Goal: Information Seeking & Learning: Learn about a topic

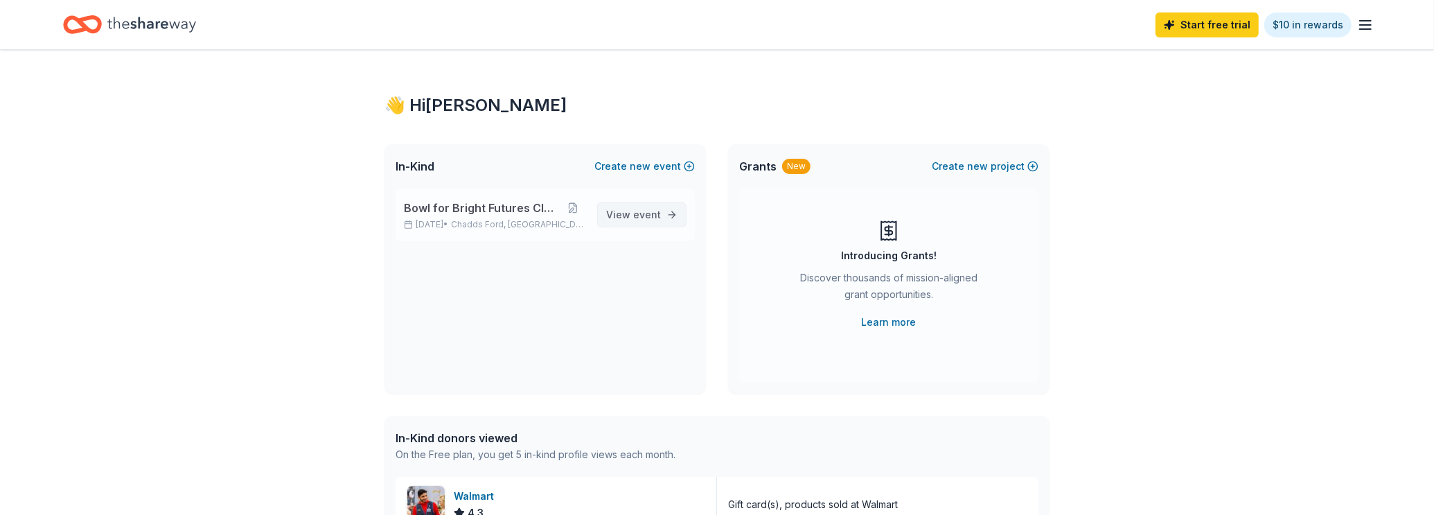
click at [618, 218] on span "View event" at bounding box center [633, 214] width 55 height 17
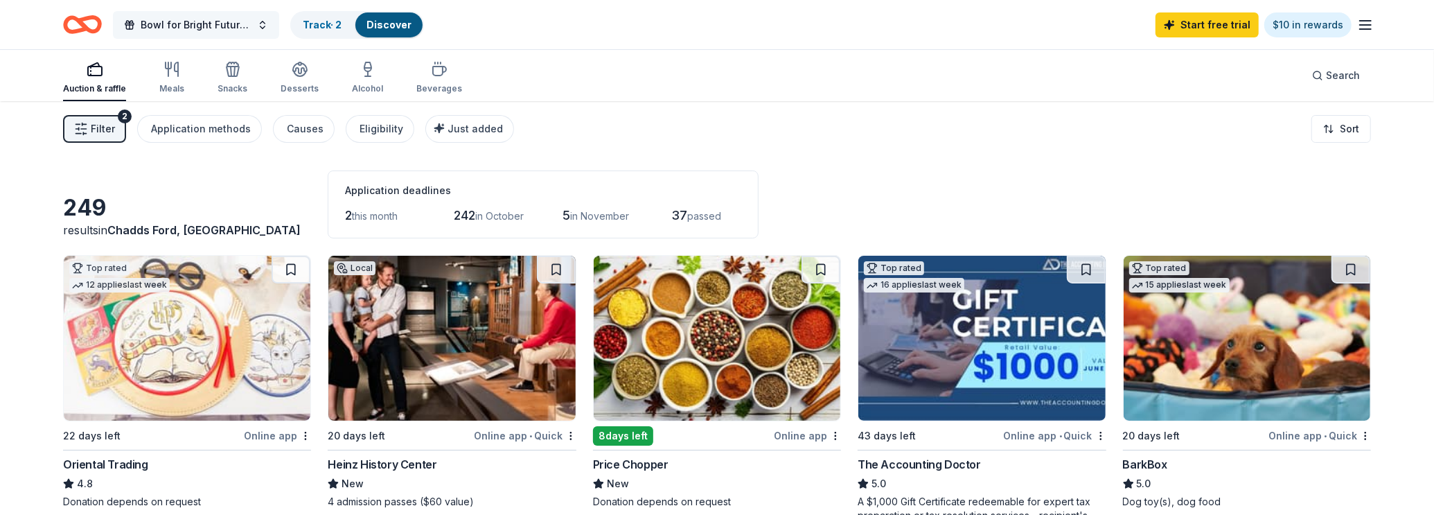
click at [254, 23] on button "Bowl for Bright Futures Classic" at bounding box center [196, 25] width 166 height 28
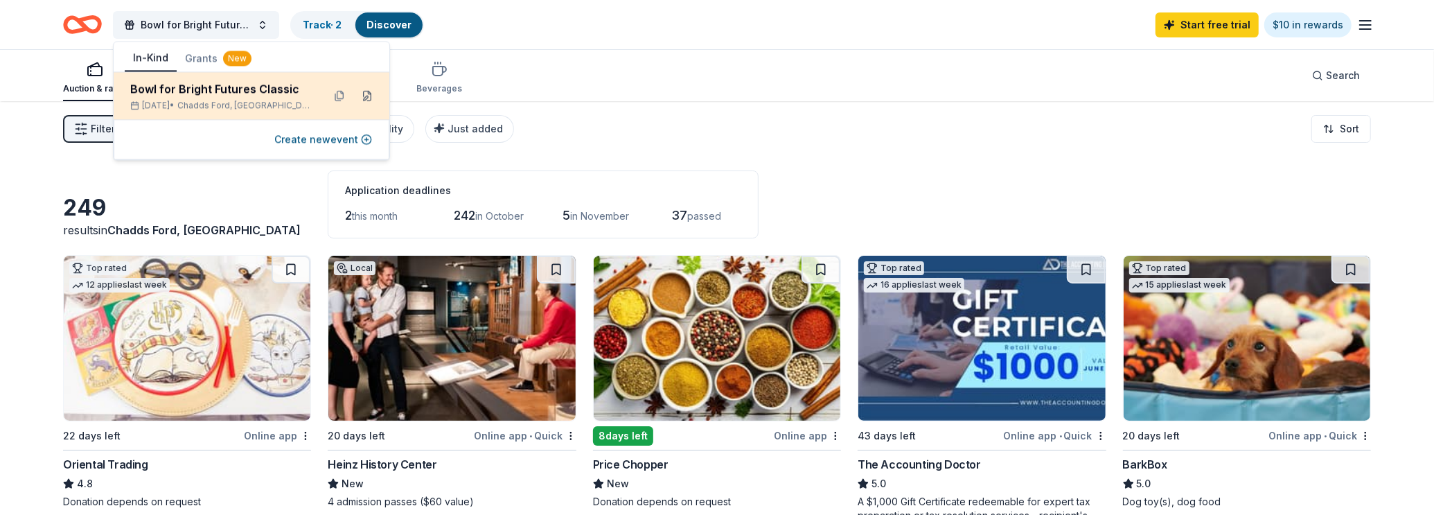
click at [364, 96] on button at bounding box center [367, 96] width 22 height 22
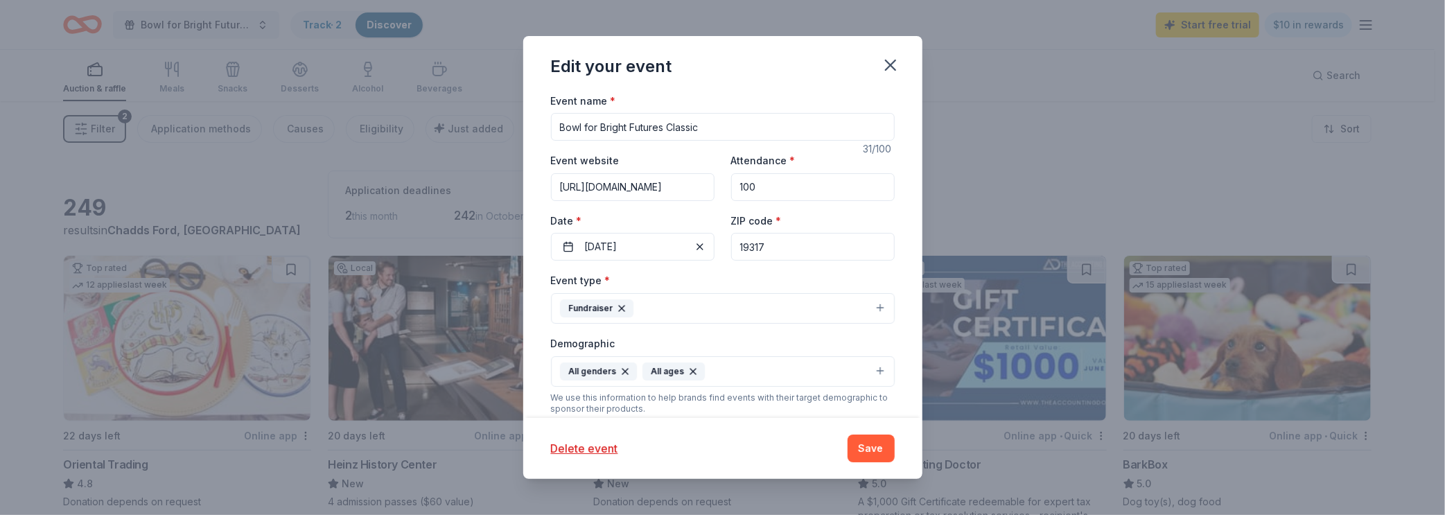
scroll to position [86, 0]
click at [791, 241] on input "19317" at bounding box center [813, 246] width 164 height 28
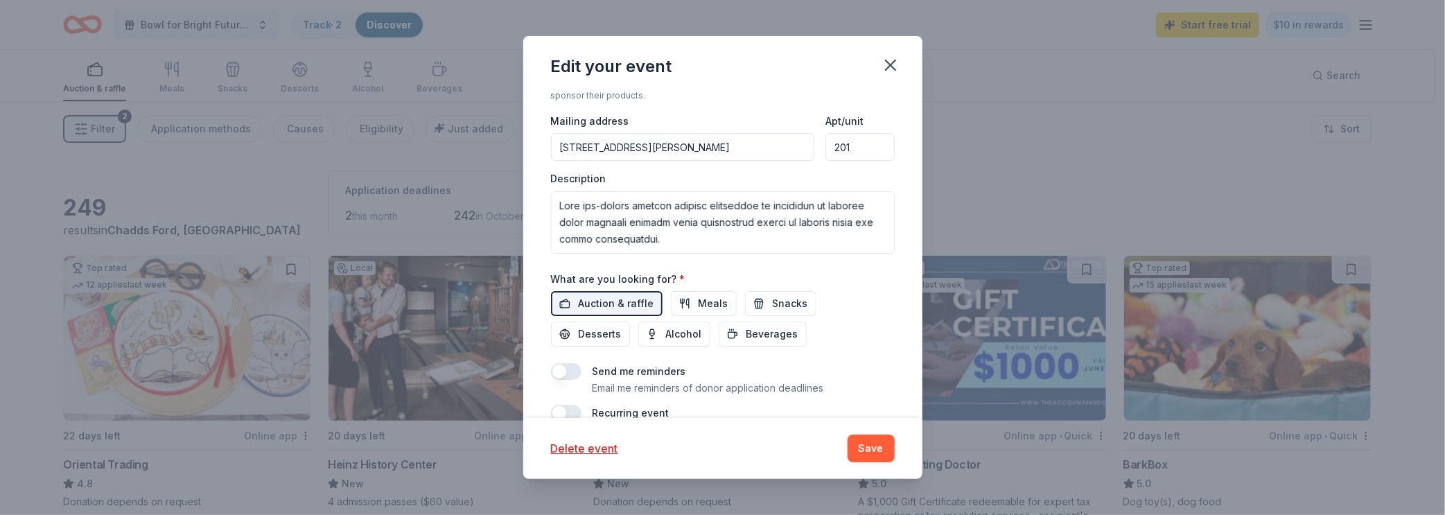
scroll to position [420, 0]
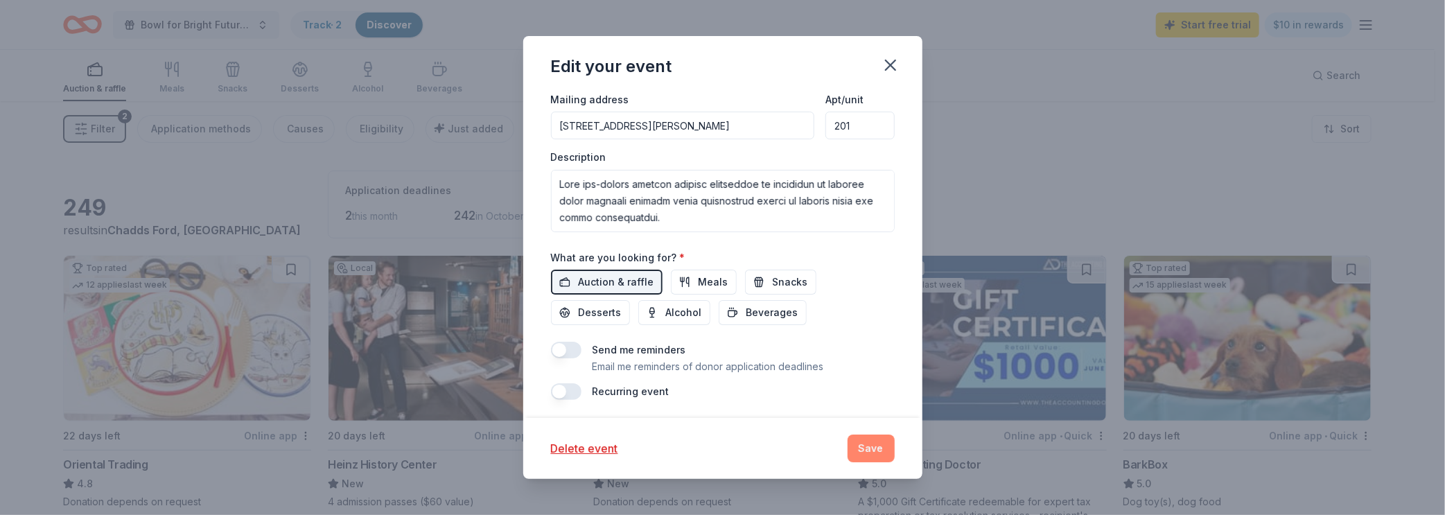
type input "19063"
click at [878, 439] on button "Save" at bounding box center [870, 448] width 47 height 28
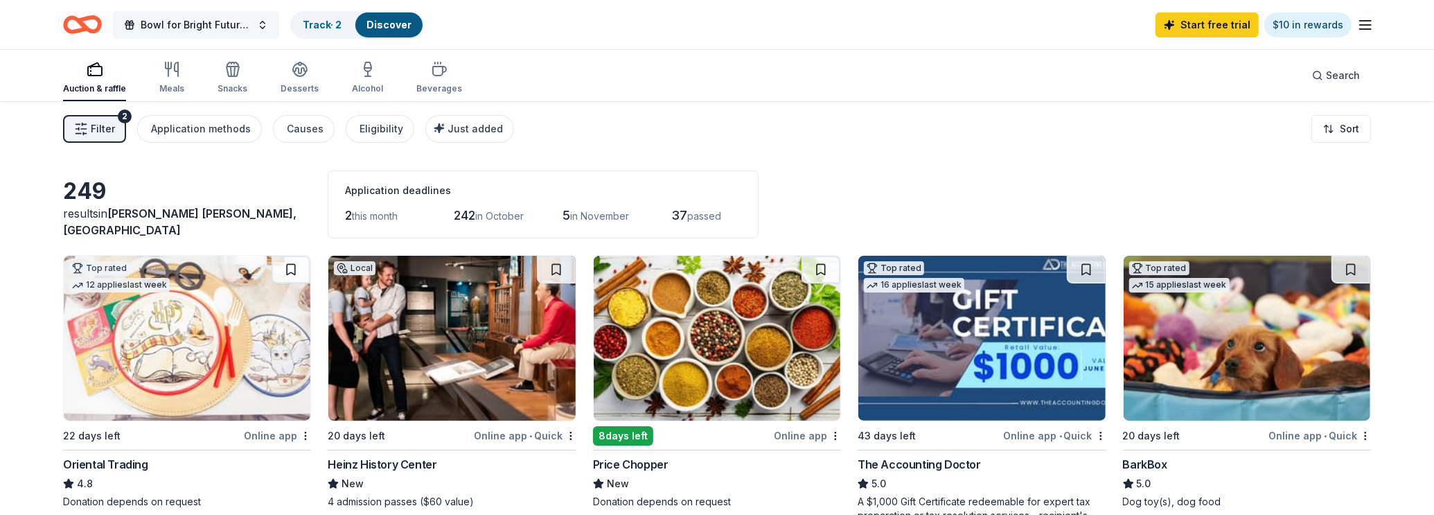
click at [241, 23] on span "Bowl for Bright Futures Classic" at bounding box center [196, 25] width 111 height 17
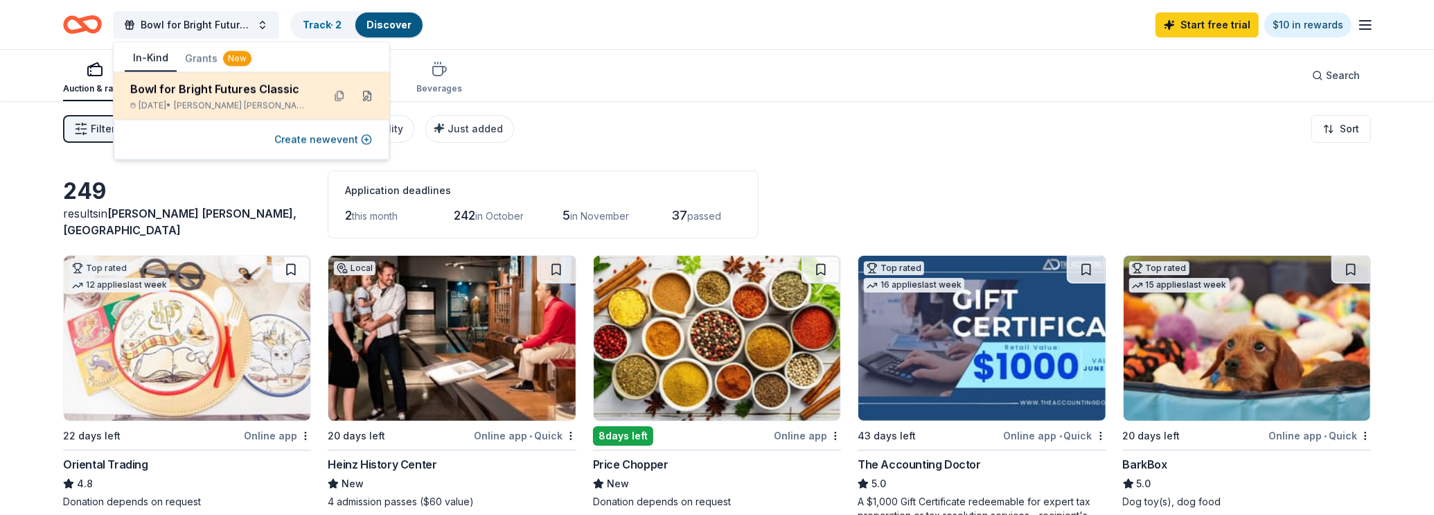
click at [366, 98] on button at bounding box center [367, 96] width 22 height 22
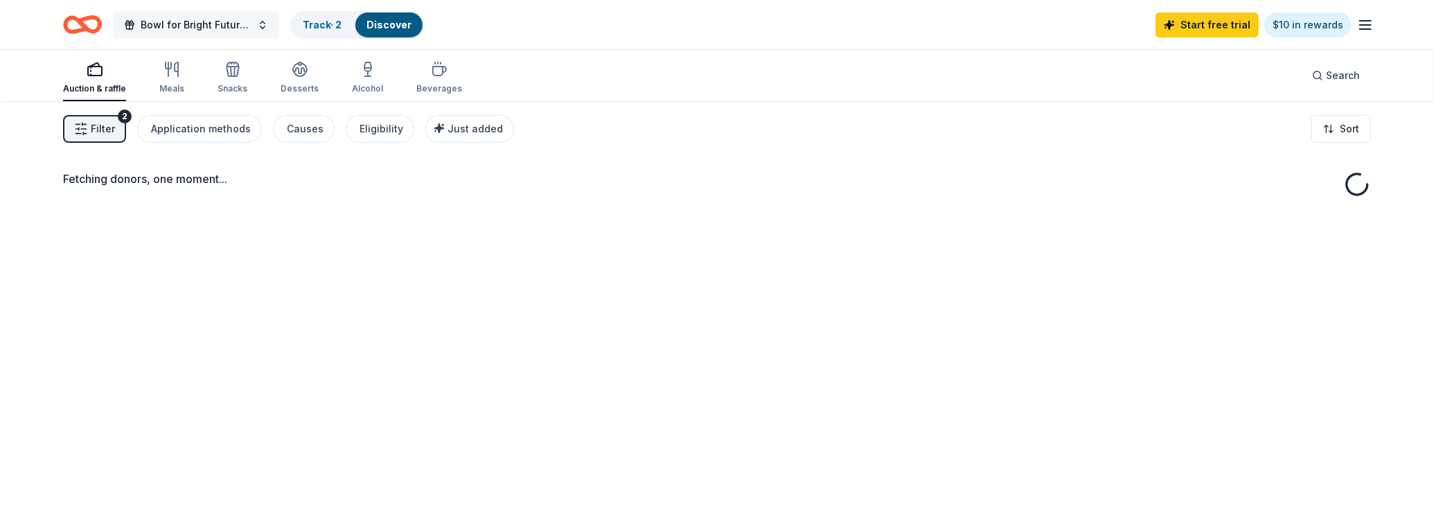
click at [168, 34] on button "Bowl for Bright Futures Classic" at bounding box center [196, 25] width 166 height 28
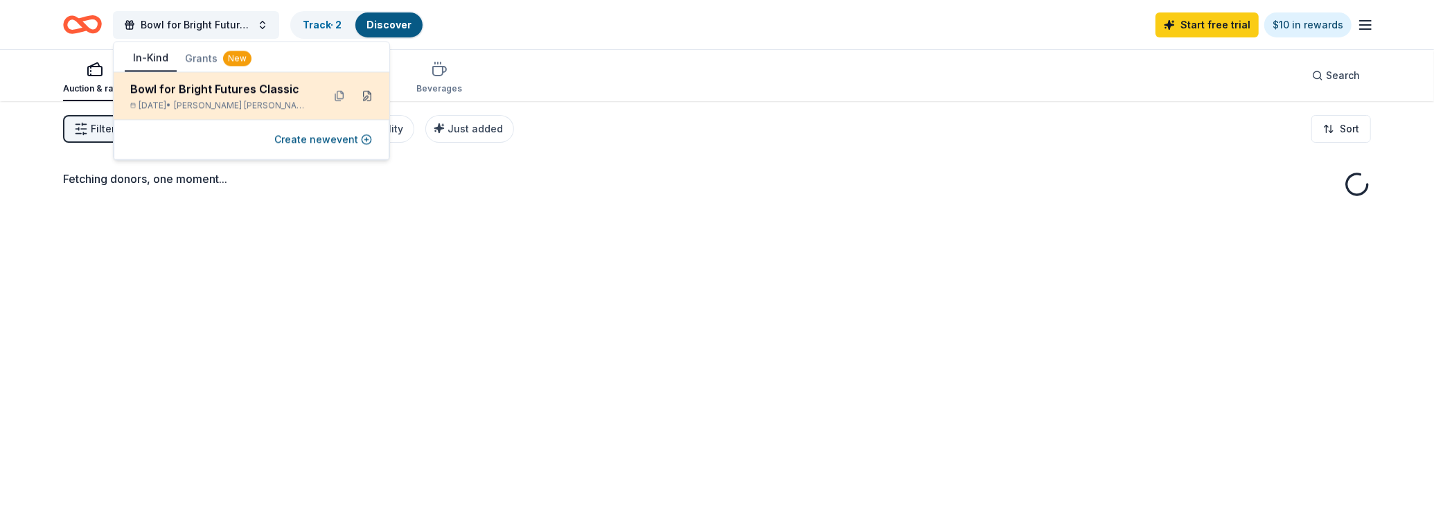
click at [362, 94] on button at bounding box center [367, 96] width 22 height 22
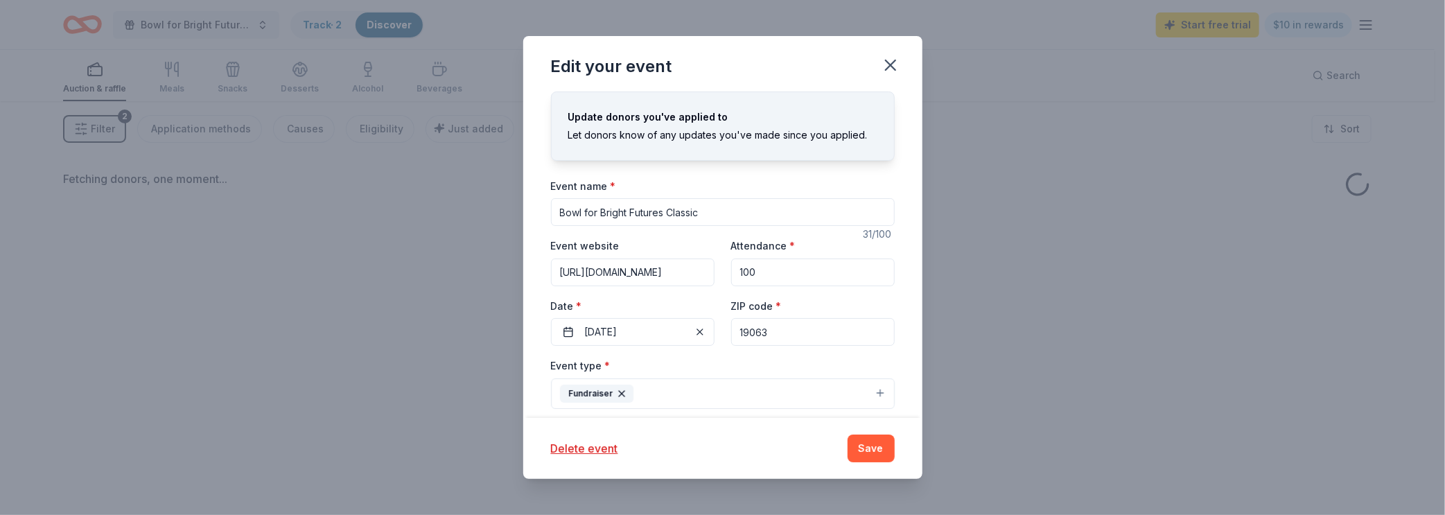
click at [795, 328] on input "19063" at bounding box center [813, 332] width 164 height 28
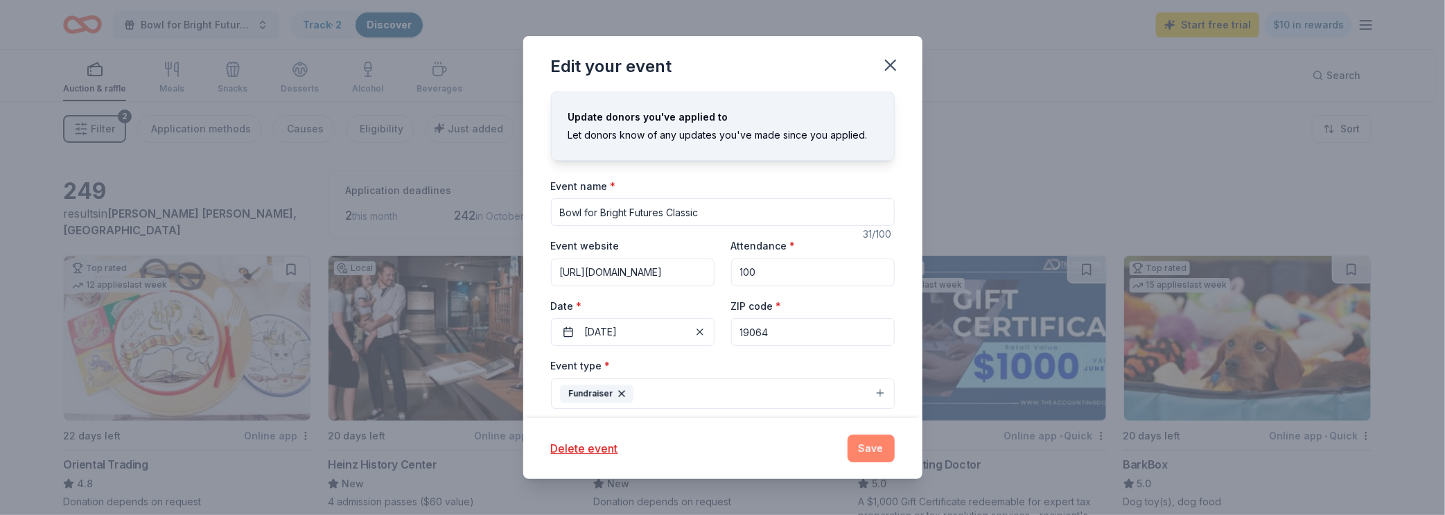
type input "19064"
click at [874, 448] on button "Save" at bounding box center [870, 448] width 47 height 28
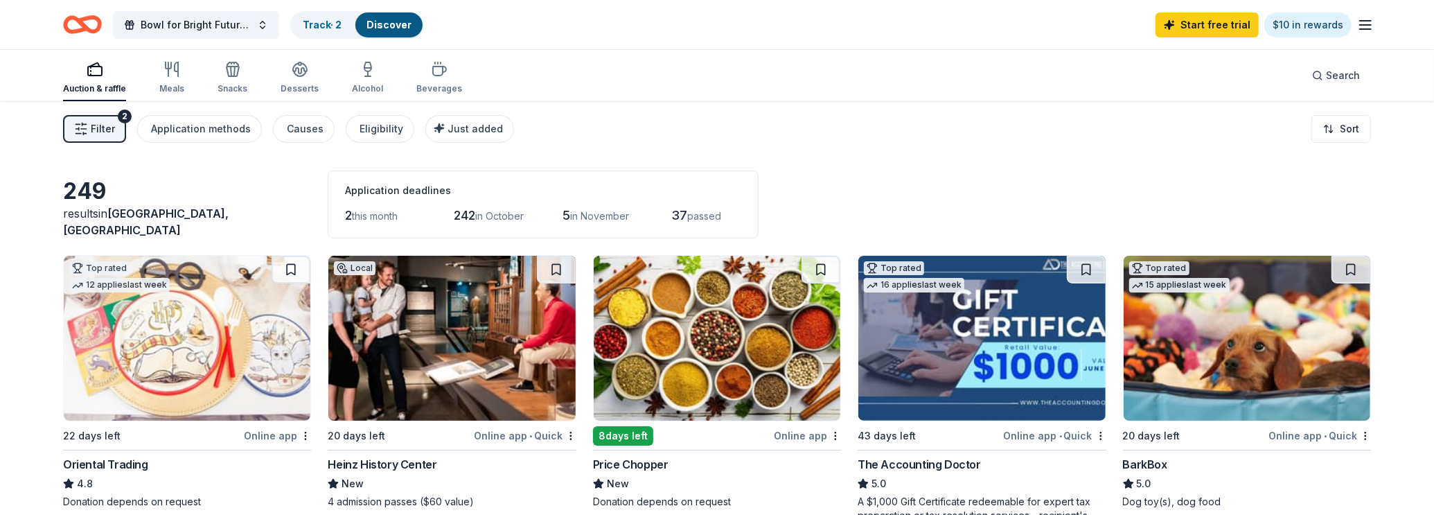
click at [96, 123] on span "Filter" at bounding box center [103, 129] width 24 height 17
click at [314, 23] on link "Track · 2" at bounding box center [322, 25] width 39 height 12
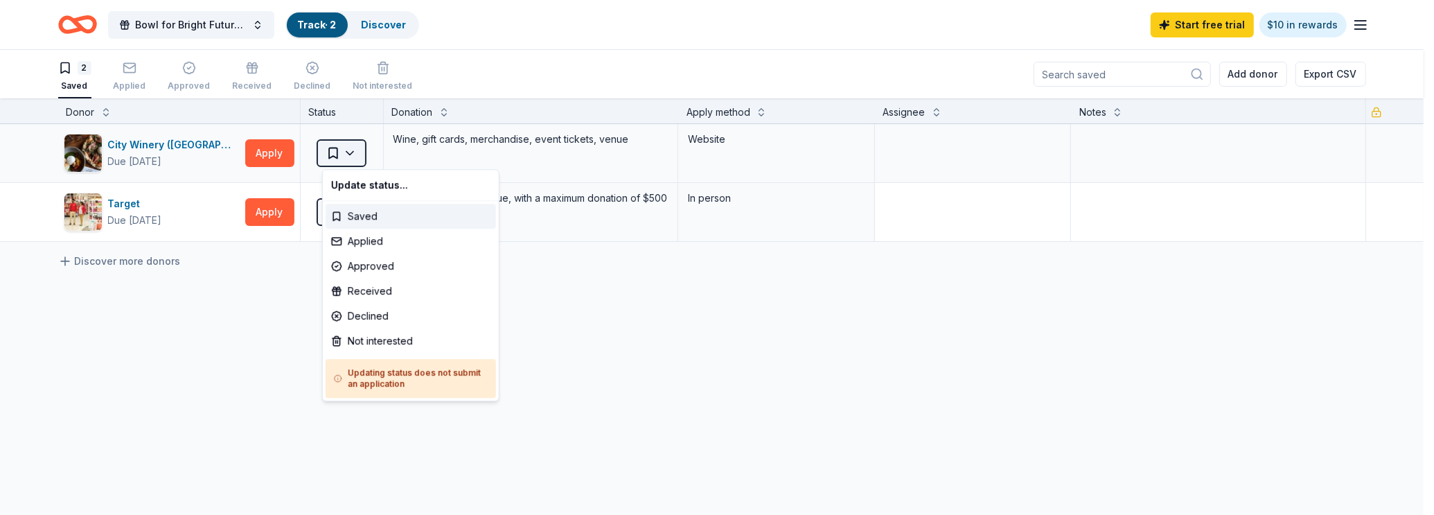
click at [352, 158] on html "Bowl for Bright Futures Classic Track · 2 Discover Start free trial $10 in rewa…" at bounding box center [717, 257] width 1434 height 515
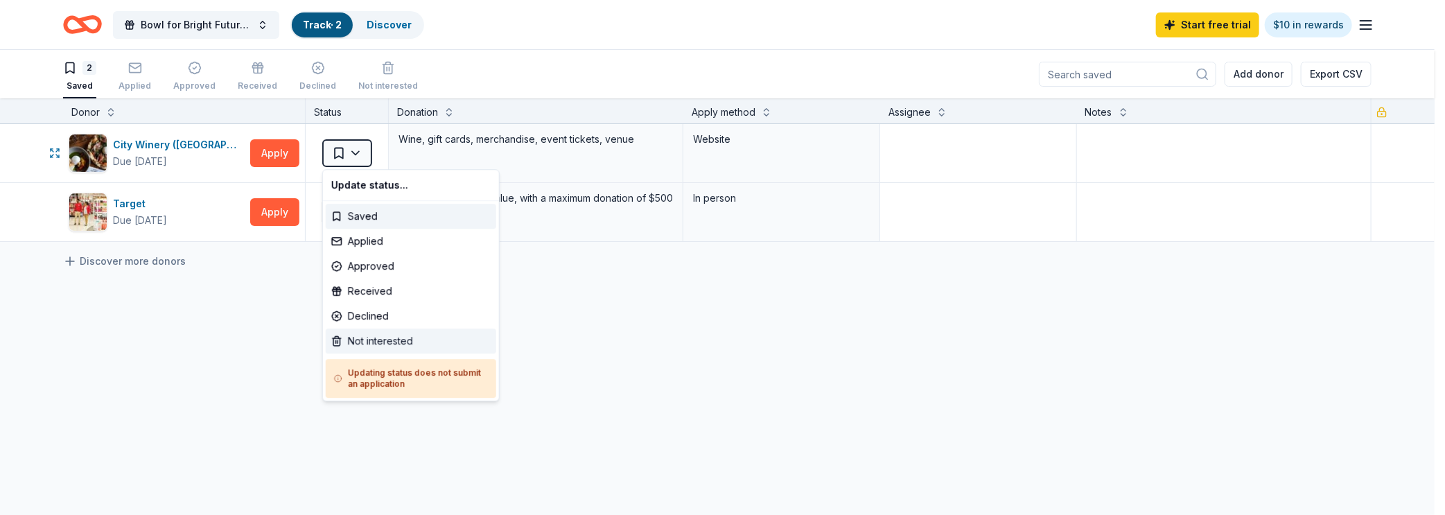
click at [418, 339] on div "Not interested" at bounding box center [411, 340] width 170 height 25
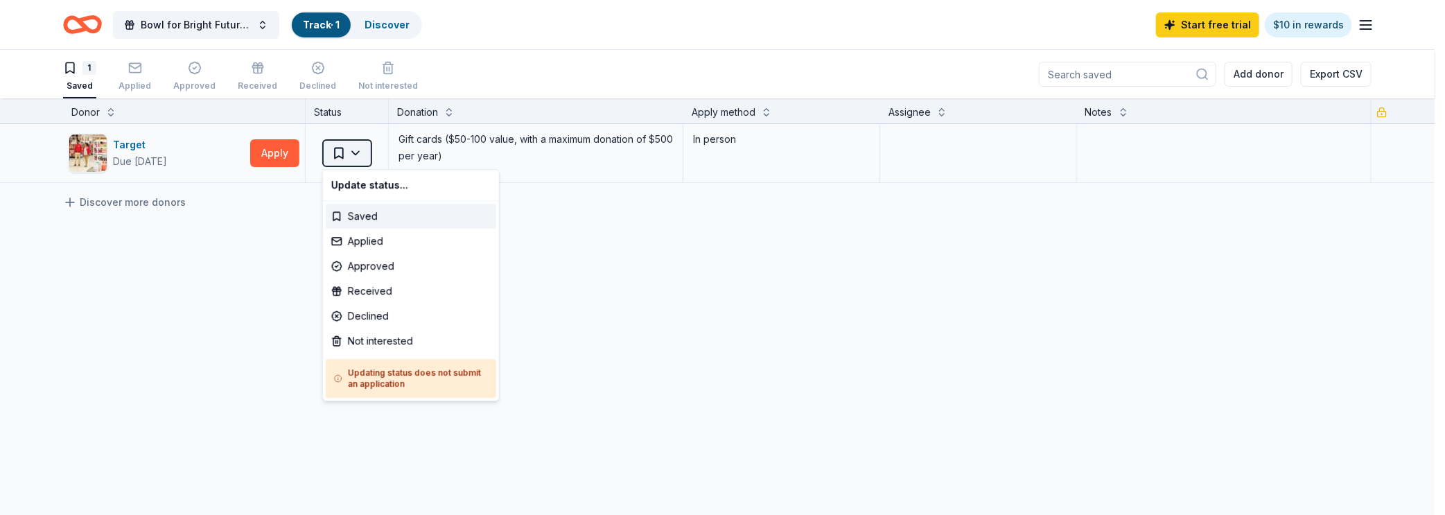
click at [355, 152] on html "Bowl for Bright Futures Classic Track · 1 Discover Start free trial $10 in rewa…" at bounding box center [722, 257] width 1445 height 515
drag, startPoint x: 404, startPoint y: 330, endPoint x: 390, endPoint y: 315, distance: 20.1
click at [403, 330] on div "Not interested" at bounding box center [411, 340] width 170 height 25
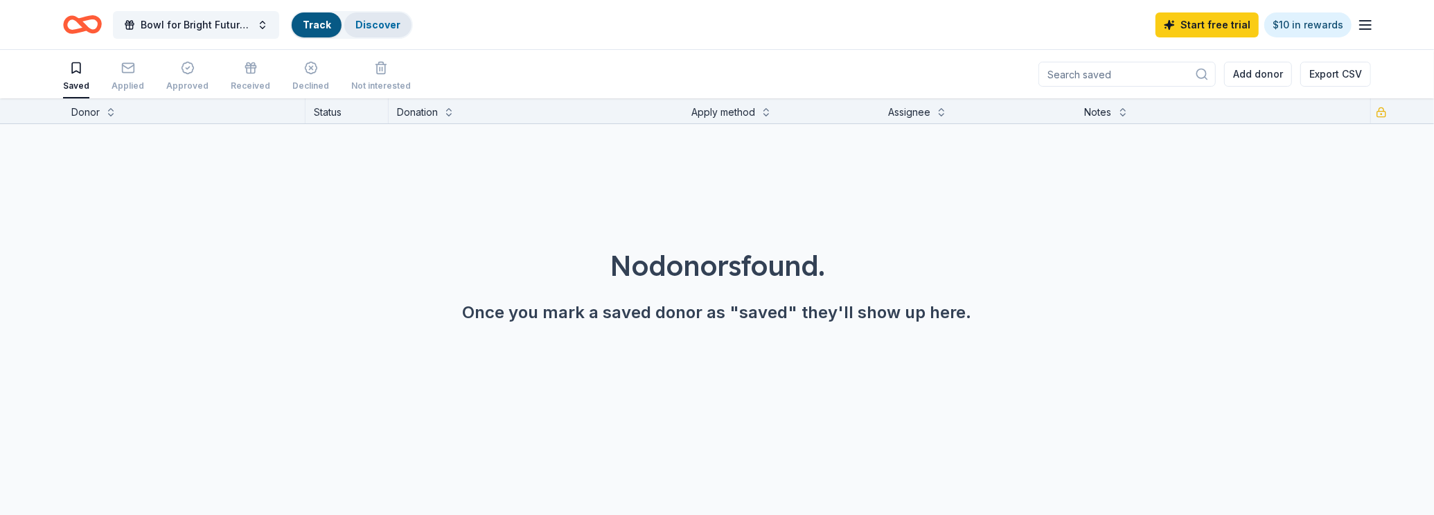
click at [359, 29] on link "Discover" at bounding box center [377, 25] width 45 height 12
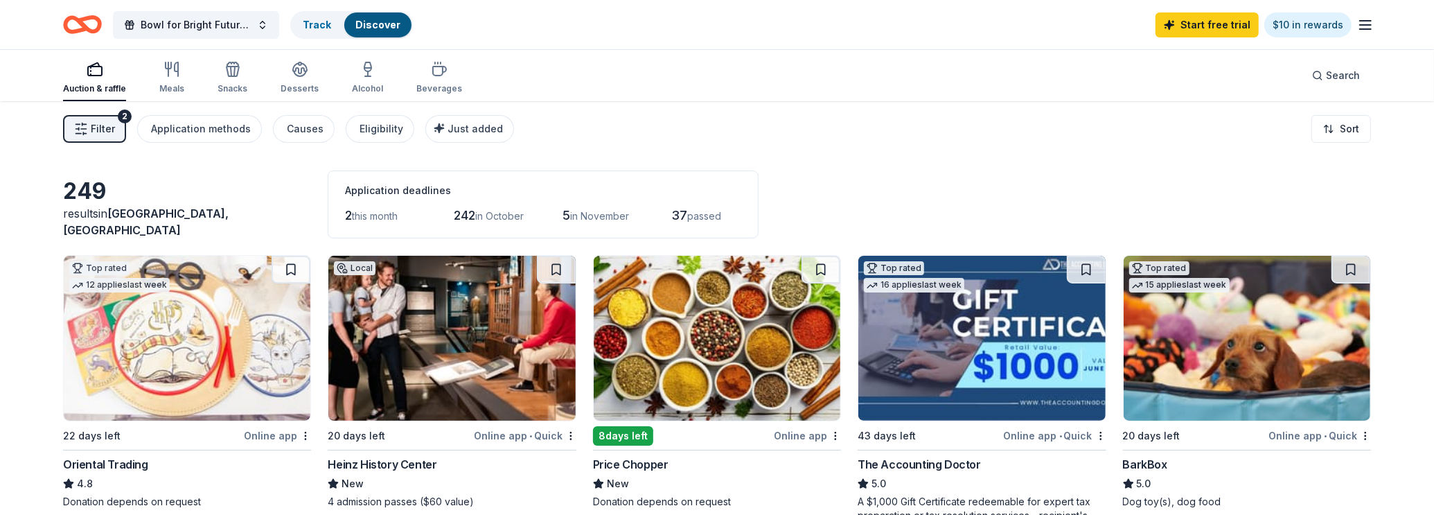
drag, startPoint x: 119, startPoint y: 123, endPoint x: 128, endPoint y: 136, distance: 16.0
click at [128, 136] on div "Filter 2 Application methods Causes Eligibility Just added" at bounding box center [288, 129] width 451 height 28
click at [121, 133] on button "Filter 2" at bounding box center [94, 129] width 63 height 28
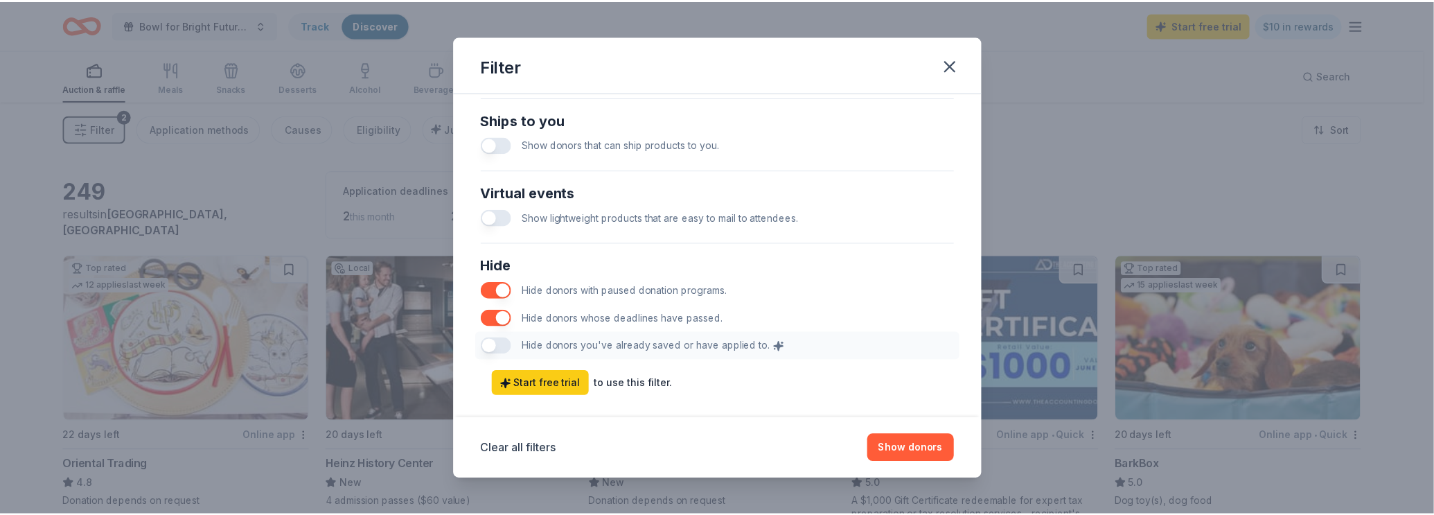
scroll to position [678, 0]
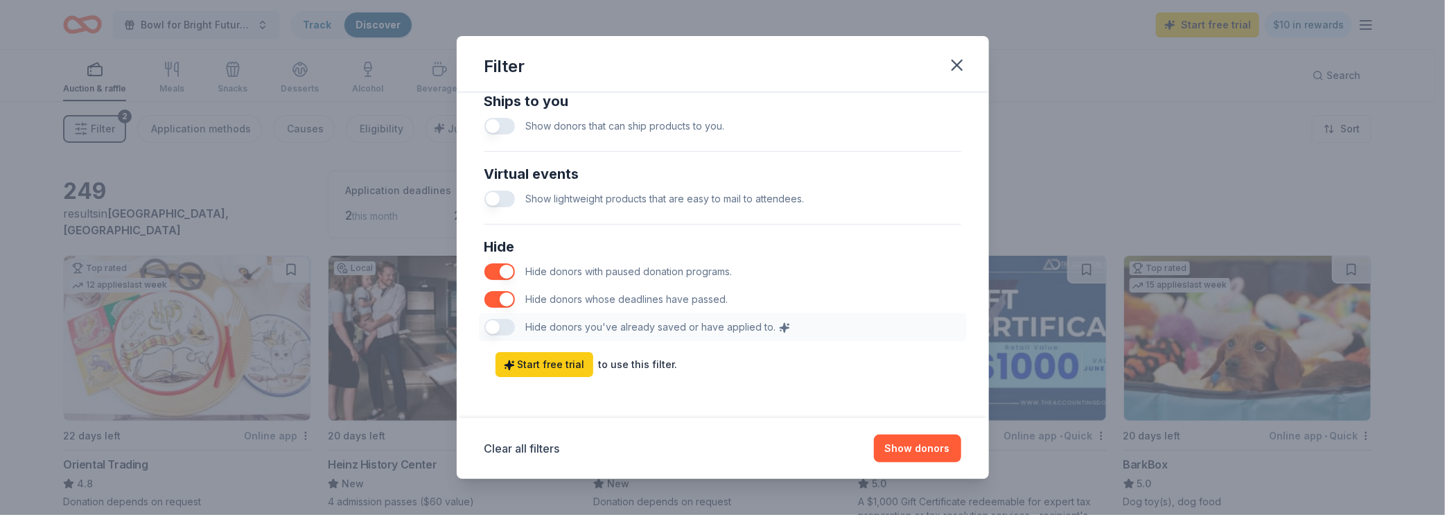
click at [683, 127] on span "Show donors that can ship products to you." at bounding box center [625, 126] width 199 height 12
click at [500, 118] on button "button" at bounding box center [499, 126] width 30 height 17
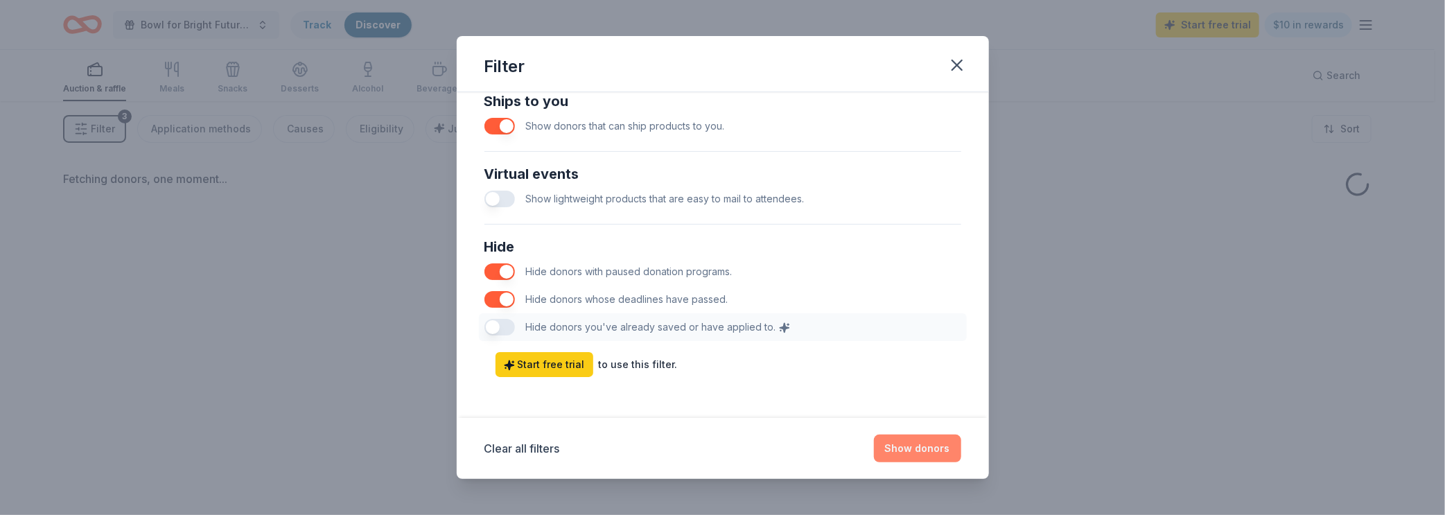
click at [917, 444] on button "Show donors" at bounding box center [917, 448] width 87 height 28
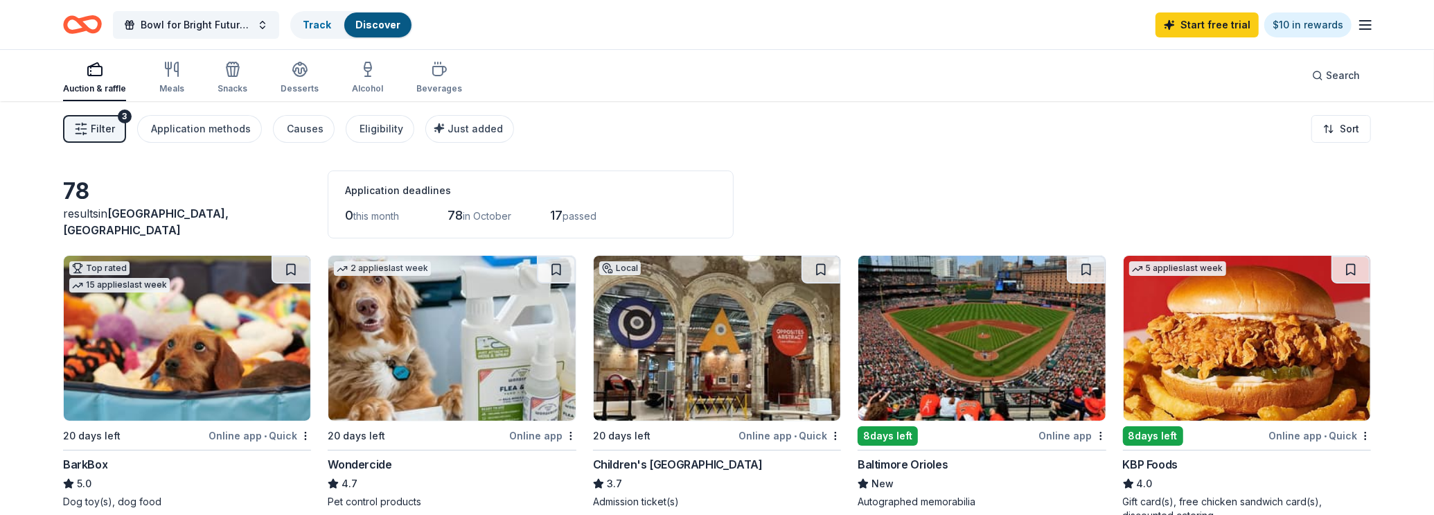
click at [96, 111] on div "Filter 3 Application methods Causes Eligibility Just added Sort" at bounding box center [717, 128] width 1419 height 55
click at [98, 115] on button "Filter 3" at bounding box center [94, 129] width 63 height 28
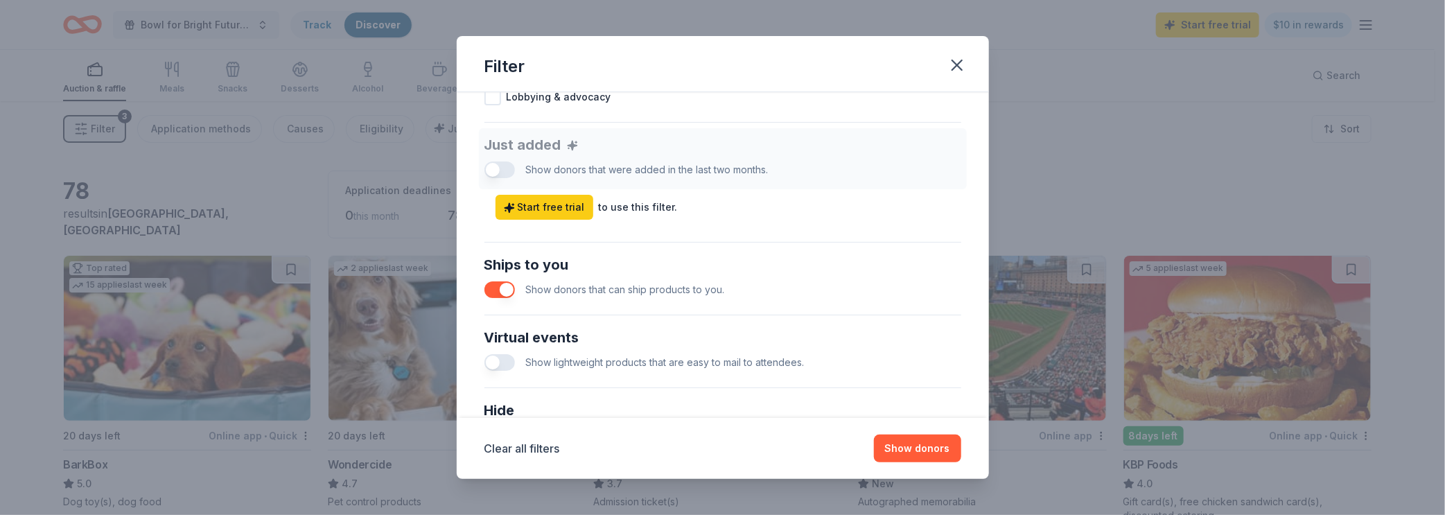
scroll to position [678, 0]
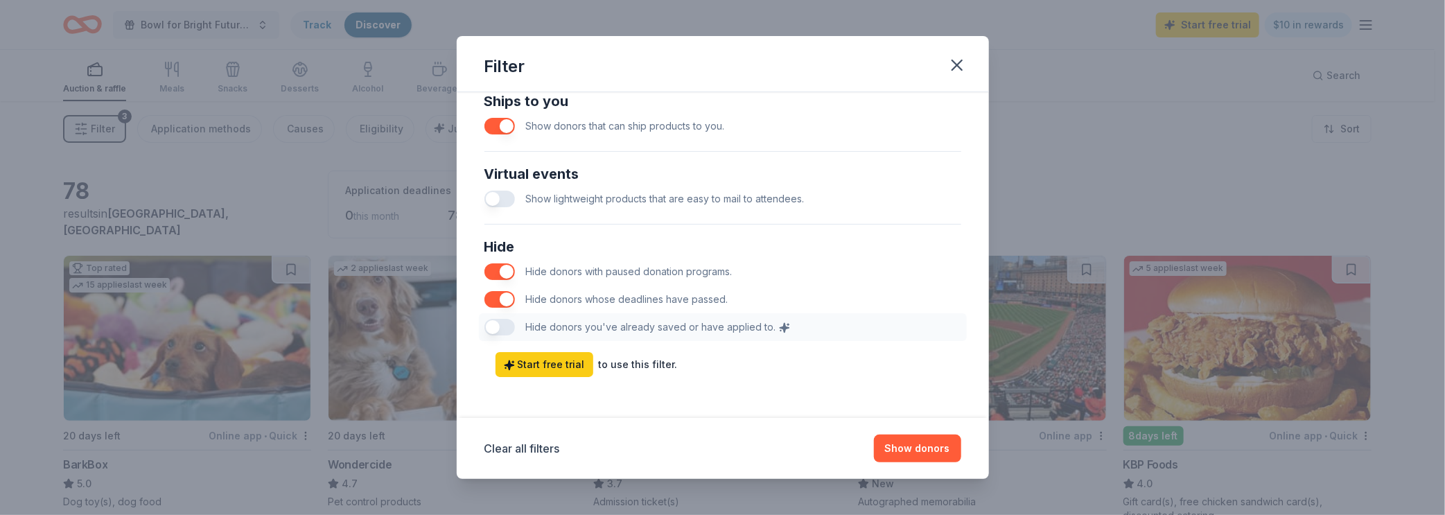
click at [497, 121] on button "button" at bounding box center [499, 126] width 30 height 17
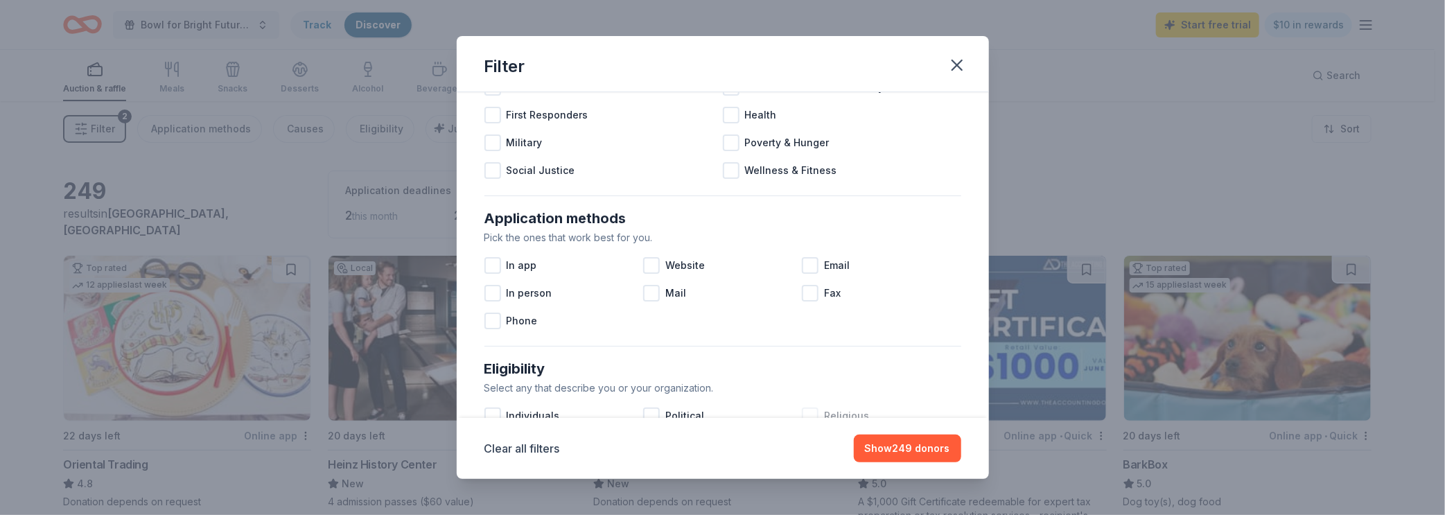
scroll to position [242, 0]
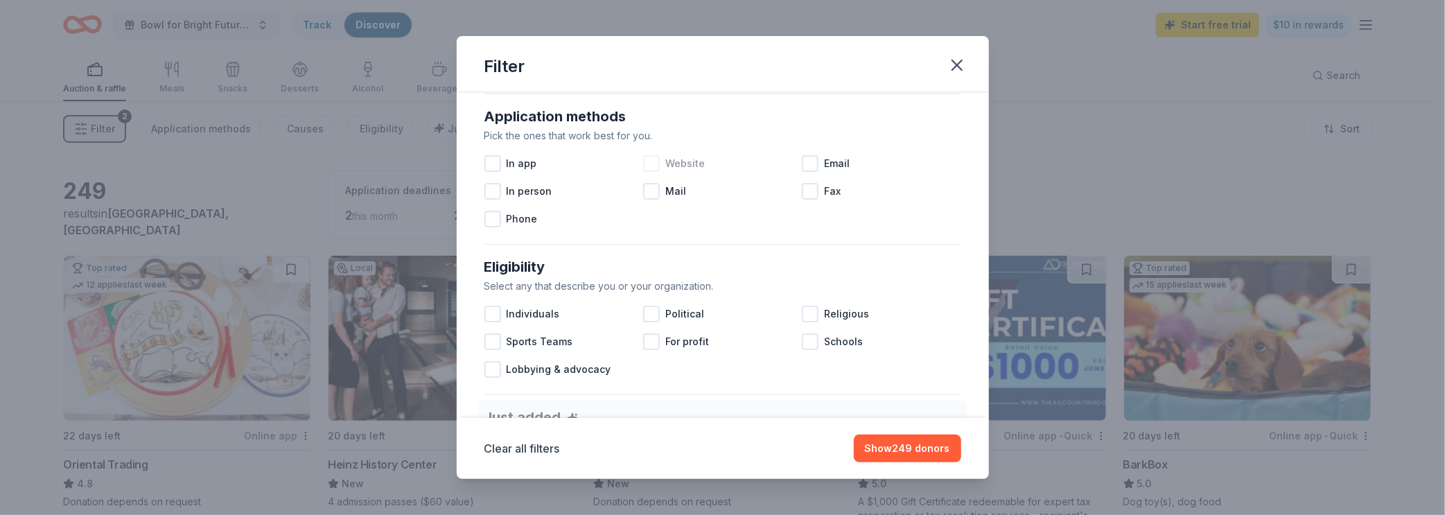
click at [651, 162] on div at bounding box center [651, 163] width 17 height 17
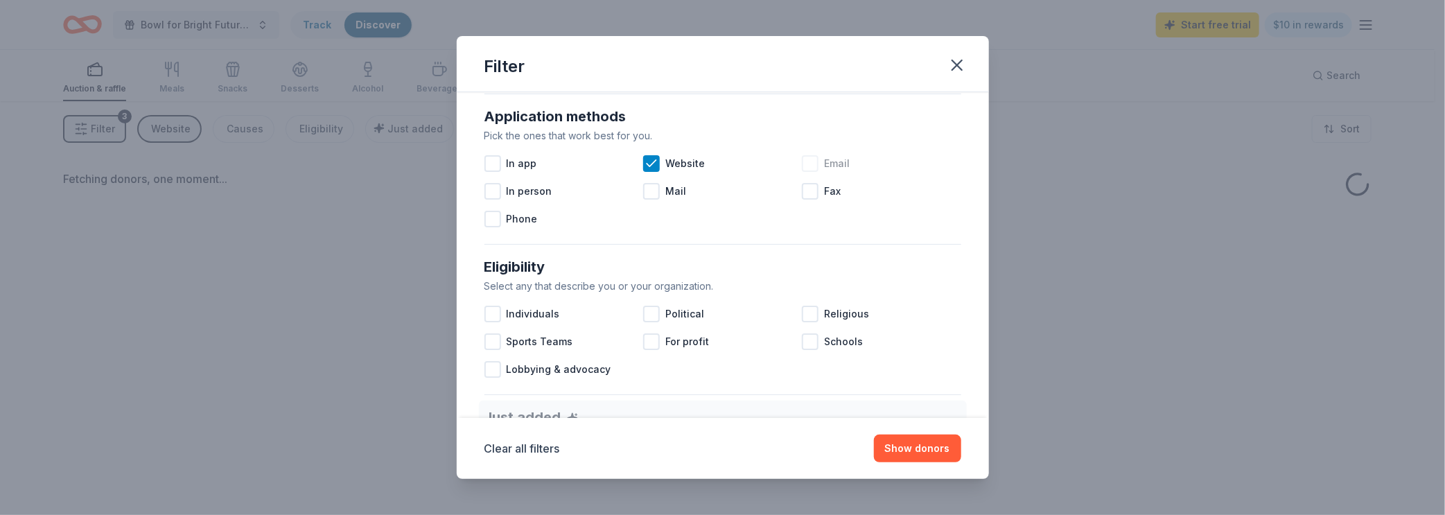
click at [808, 170] on div at bounding box center [810, 163] width 17 height 17
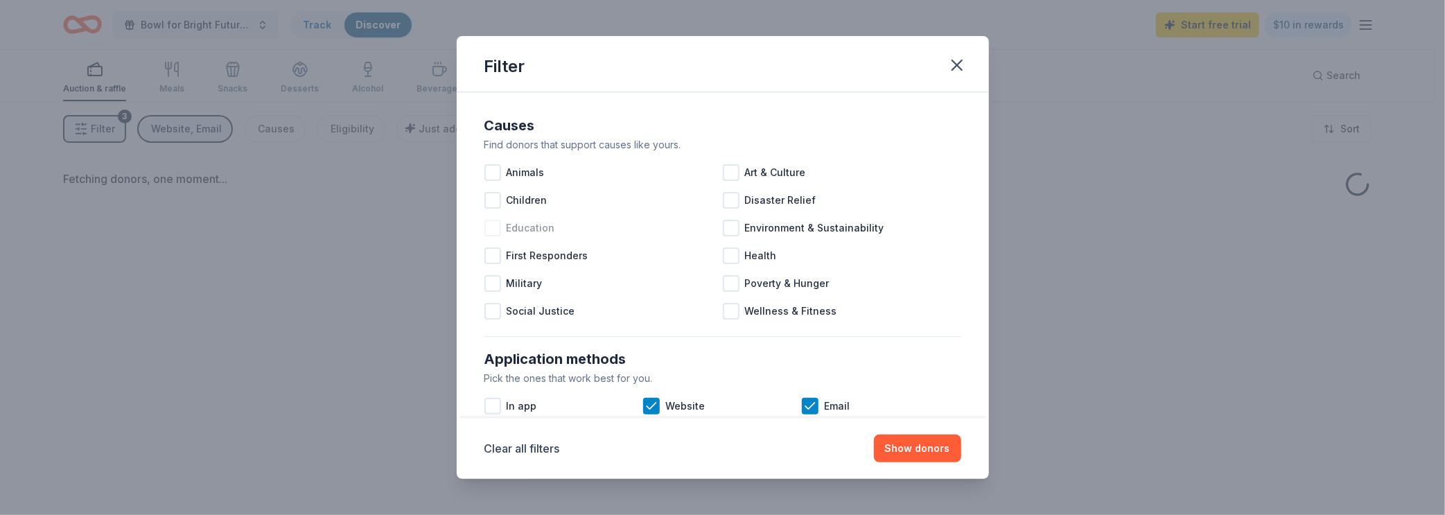
drag, startPoint x: 538, startPoint y: 224, endPoint x: 545, endPoint y: 227, distance: 7.2
click at [538, 224] on span "Education" at bounding box center [530, 228] width 48 height 17
click at [918, 434] on button "Show donors" at bounding box center [917, 448] width 87 height 28
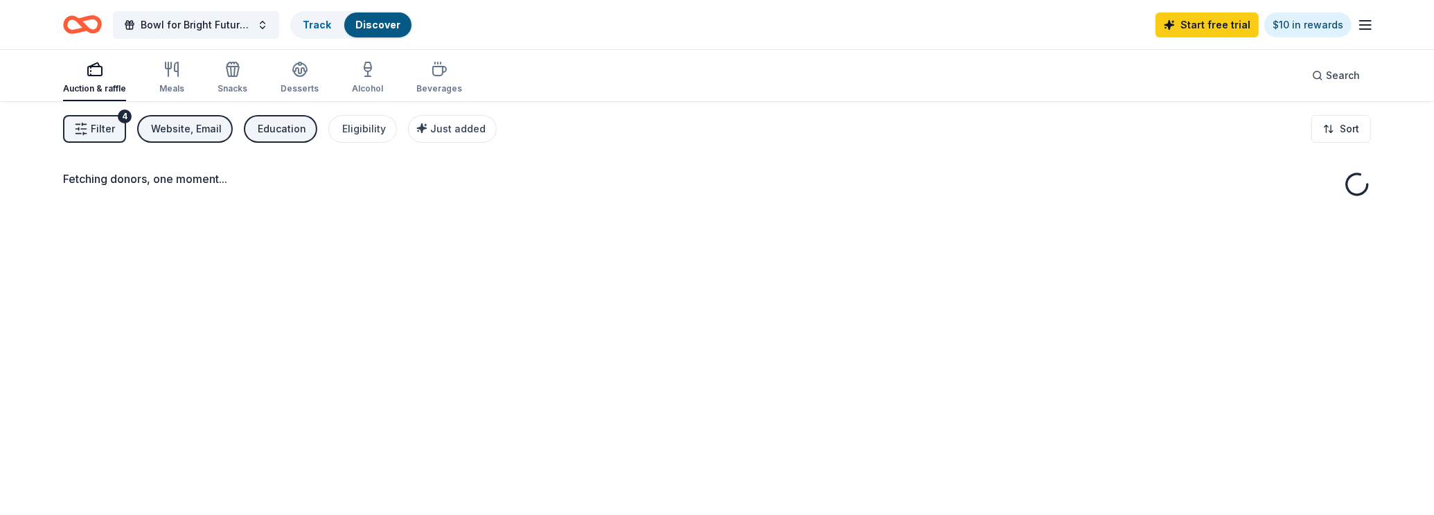
click at [917, 438] on button "Show donors" at bounding box center [902, 439] width 83 height 26
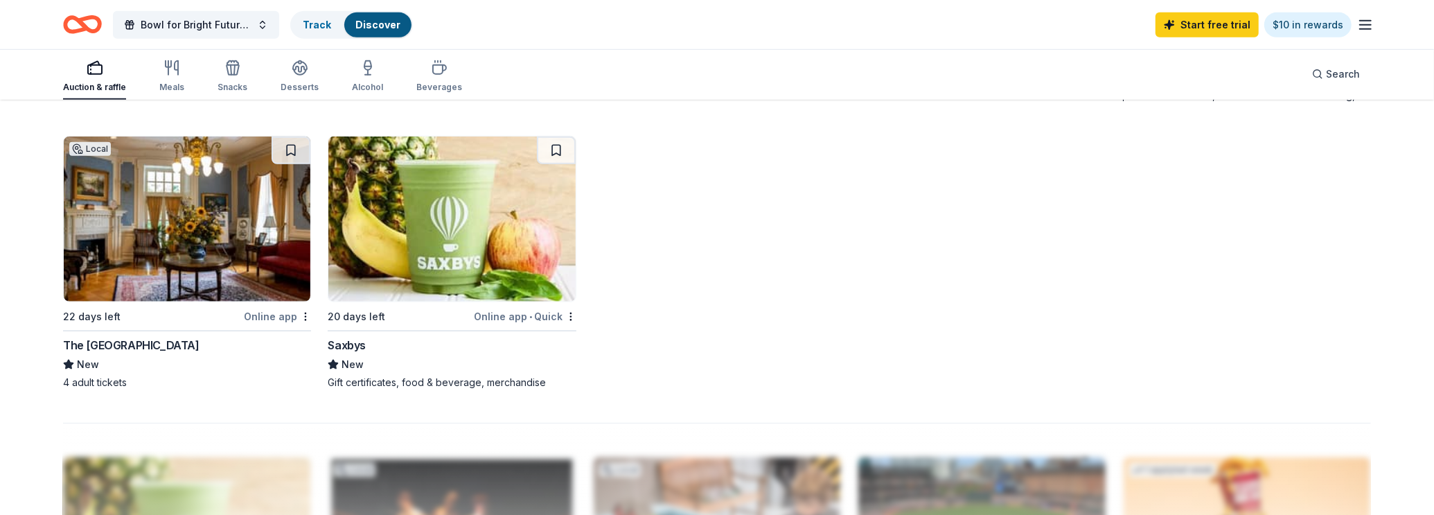
scroll to position [1022, 0]
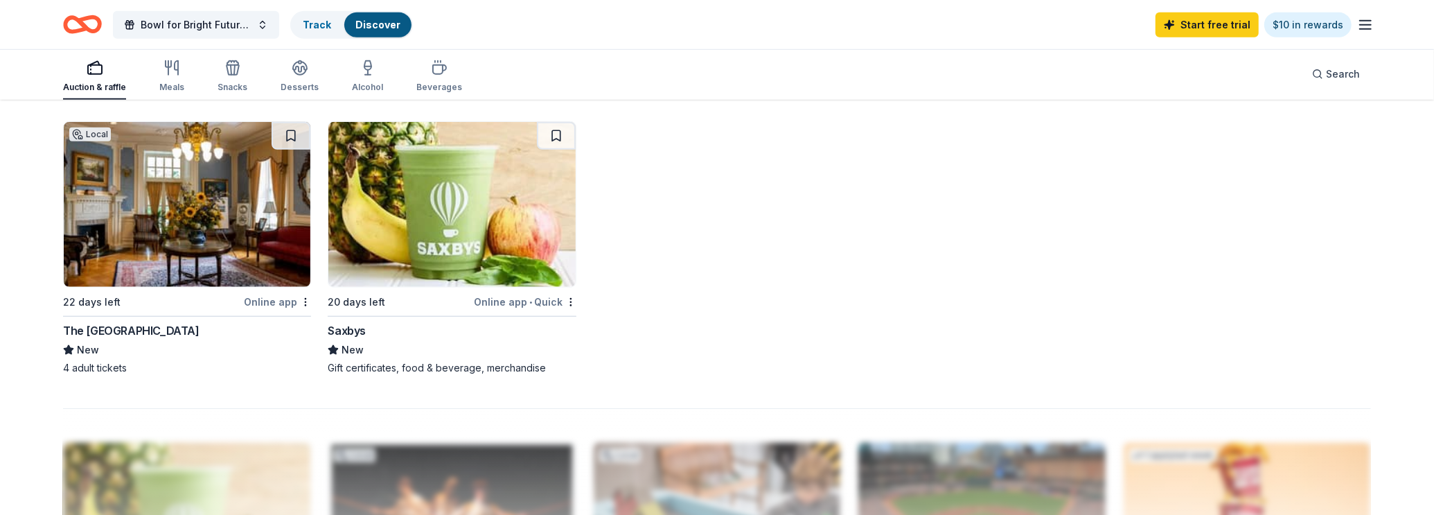
click at [342, 329] on div "Saxbys" at bounding box center [347, 330] width 38 height 17
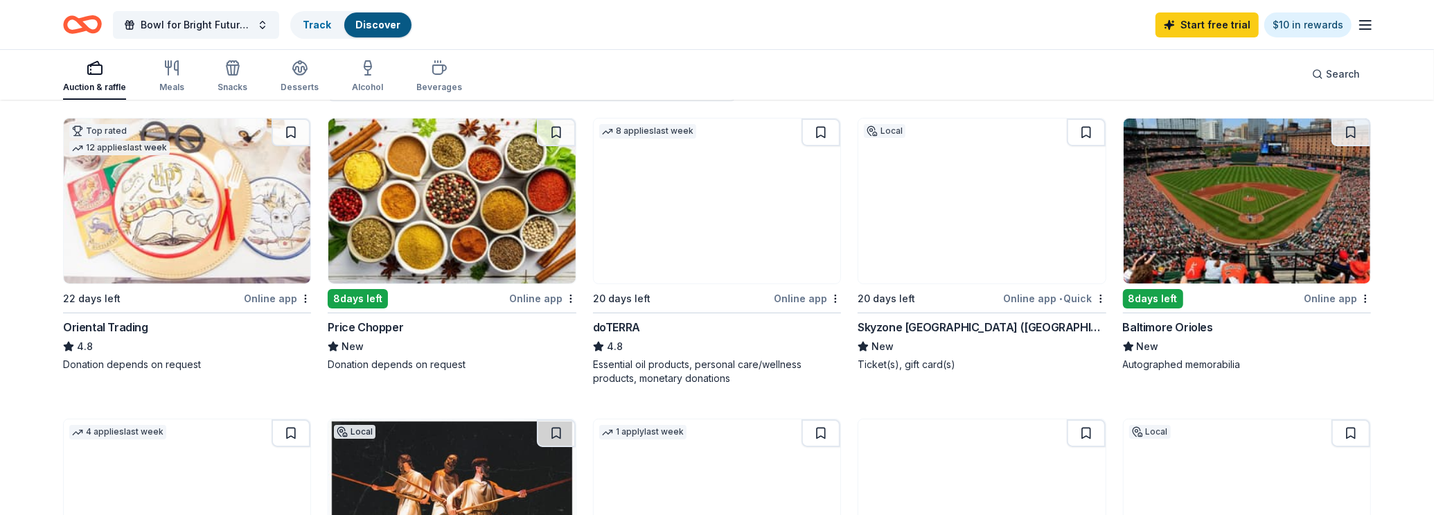
scroll to position [0, 0]
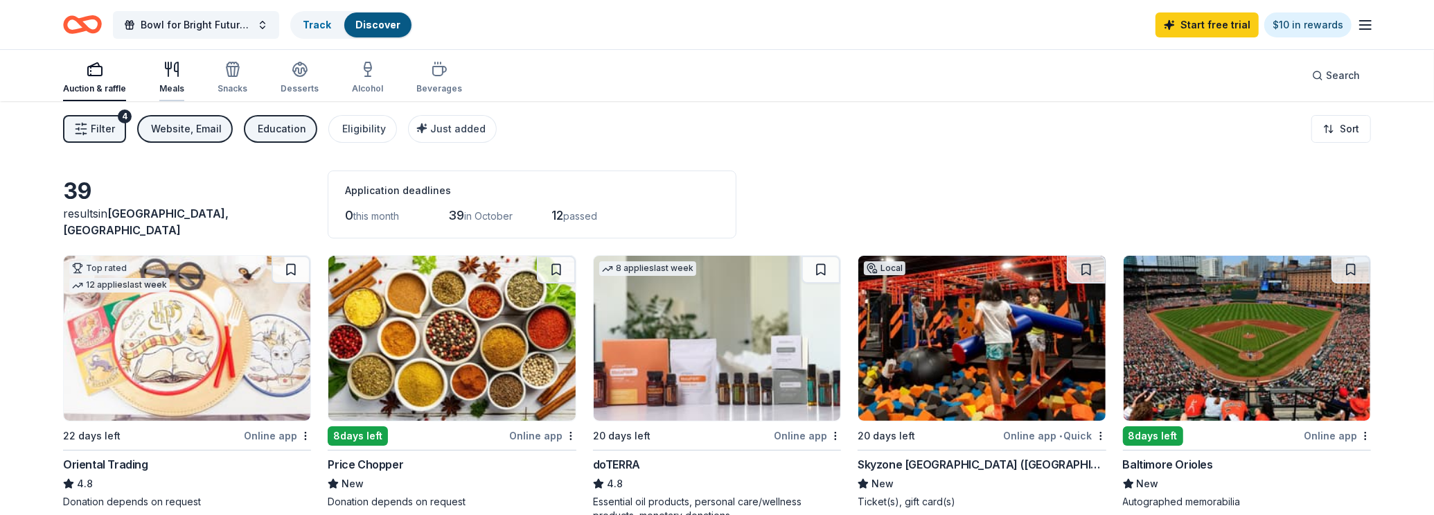
click at [176, 78] on div "Meals" at bounding box center [171, 77] width 25 height 33
